Goal: Transaction & Acquisition: Subscribe to service/newsletter

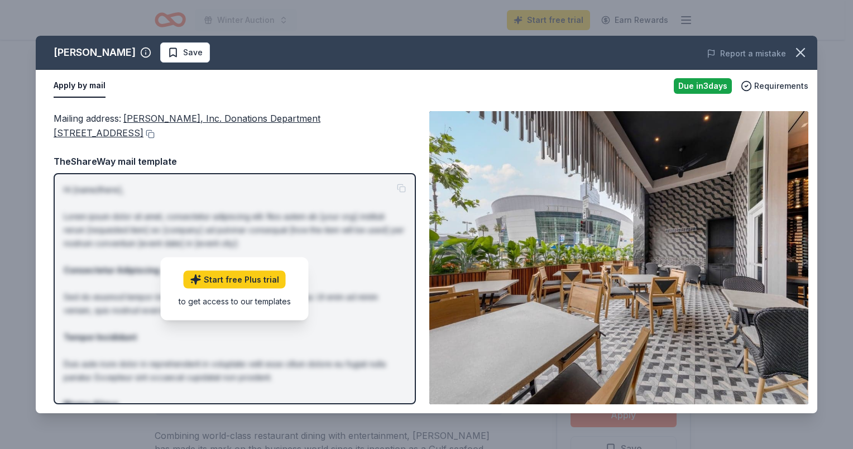
scroll to position [502, 0]
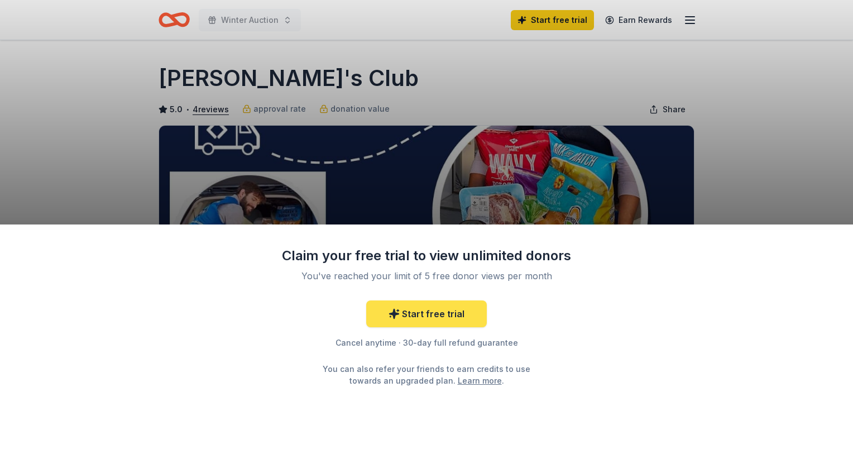
click at [442, 315] on link "Start free trial" at bounding box center [426, 313] width 121 height 27
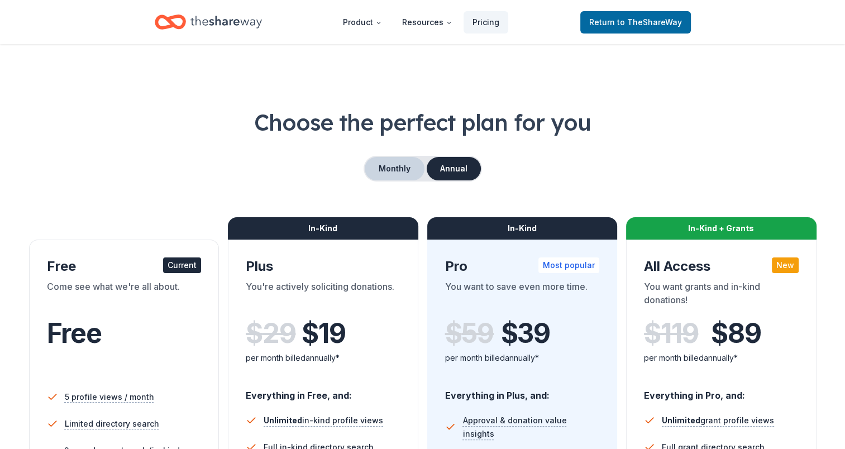
click at [392, 170] on button "Monthly" at bounding box center [394, 168] width 60 height 23
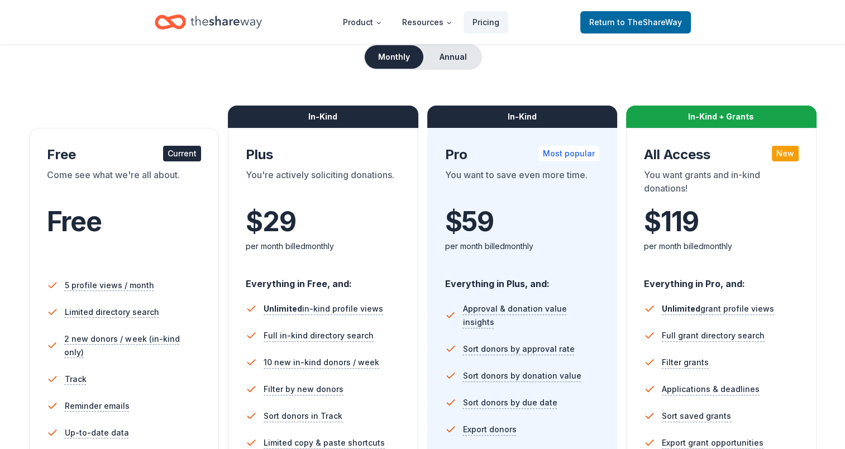
scroll to position [279, 0]
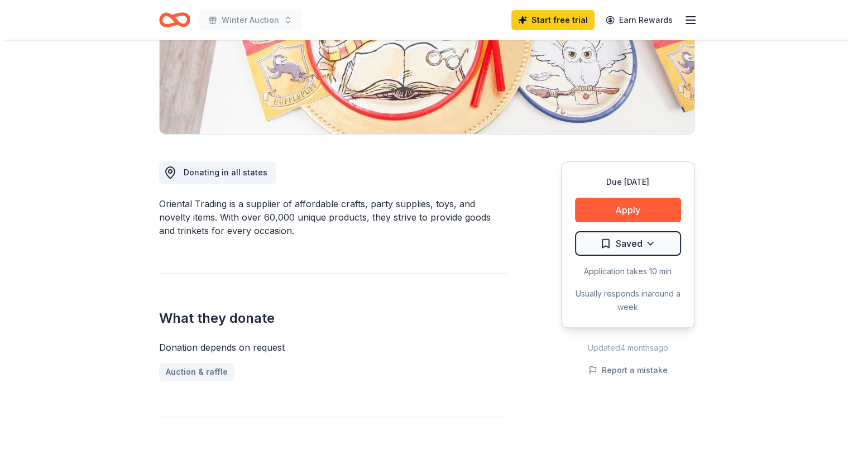
scroll to position [223, 0]
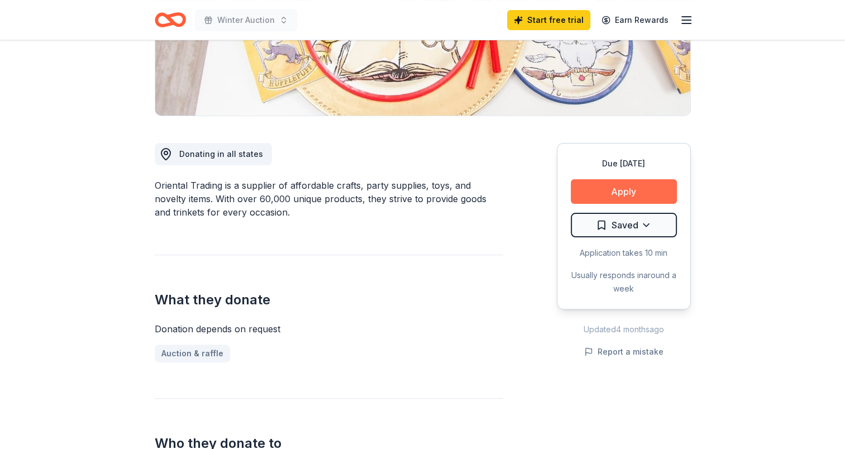
click at [618, 188] on button "Apply" at bounding box center [623, 191] width 106 height 25
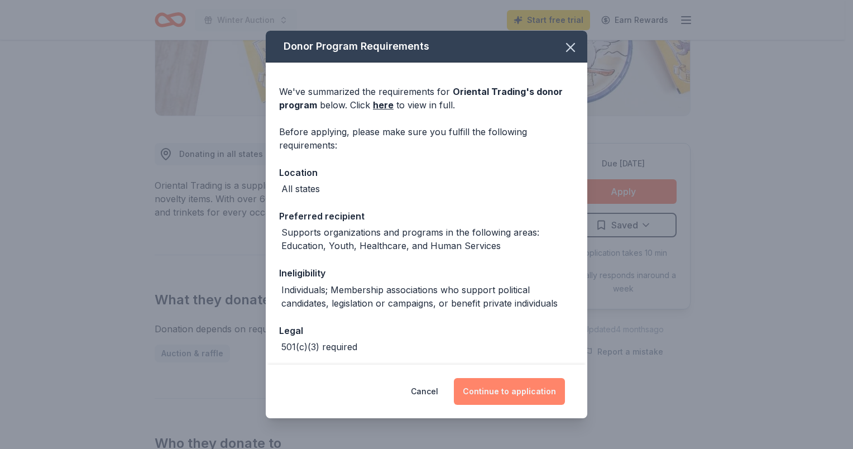
click at [531, 396] on button "Continue to application" at bounding box center [509, 391] width 111 height 27
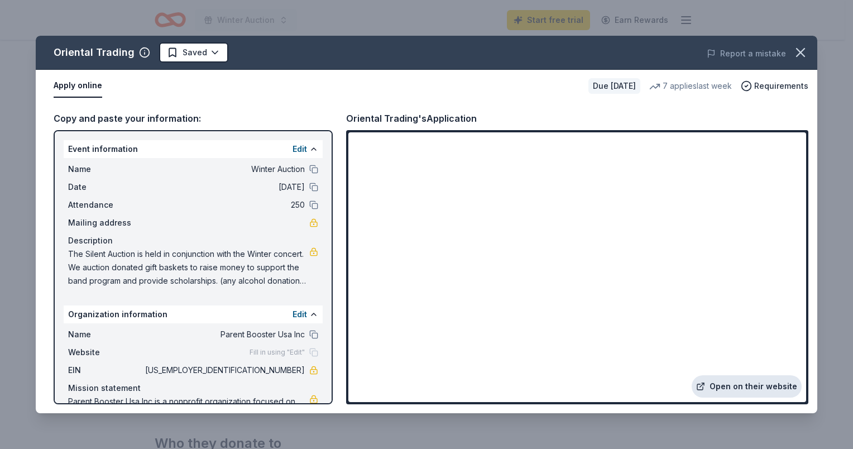
click at [746, 386] on link "Open on their website" at bounding box center [747, 386] width 110 height 22
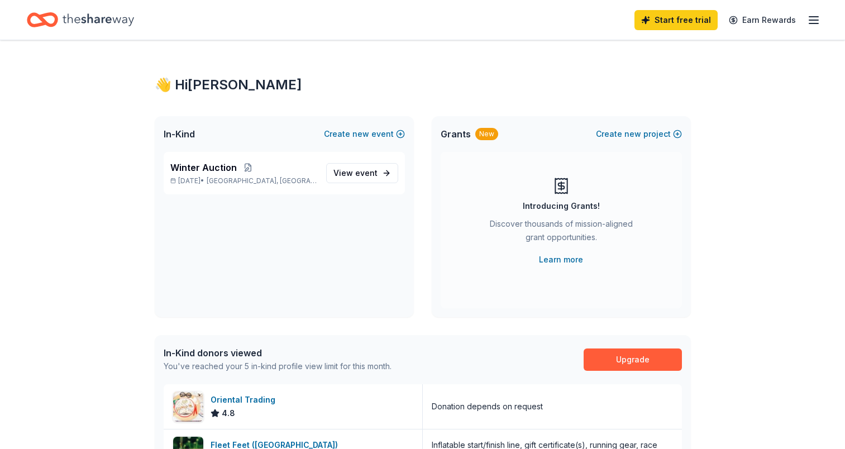
scroll to position [56, 0]
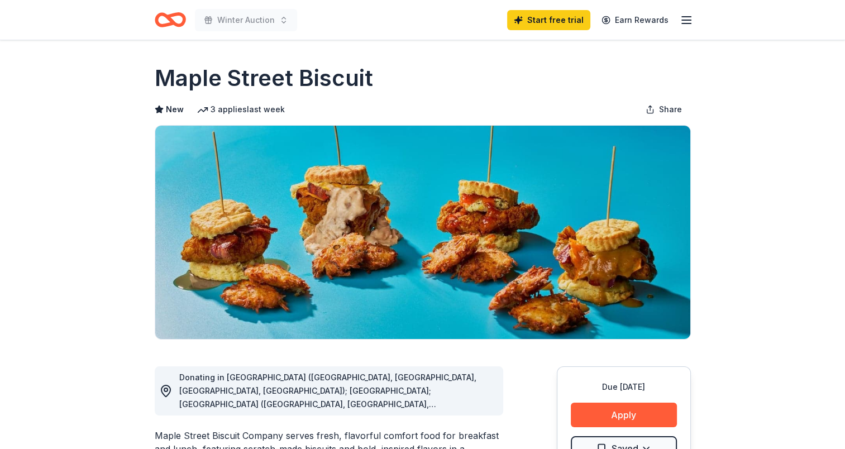
scroll to position [167, 0]
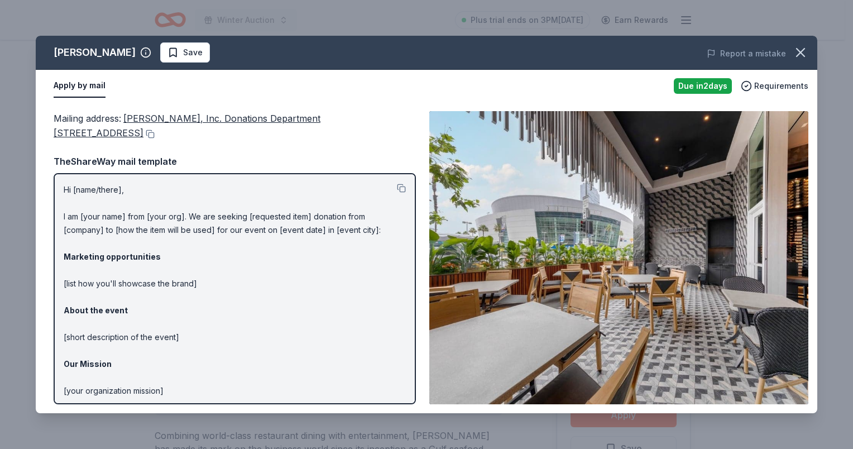
scroll to position [502, 0]
